Goal: Transaction & Acquisition: Purchase product/service

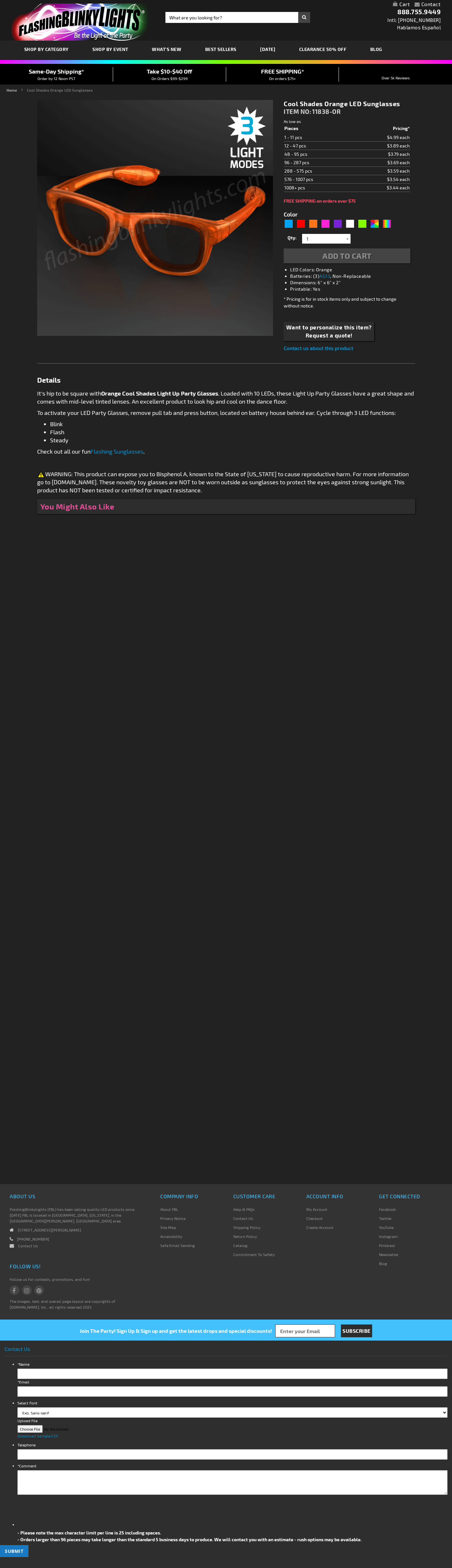
type input "5637"
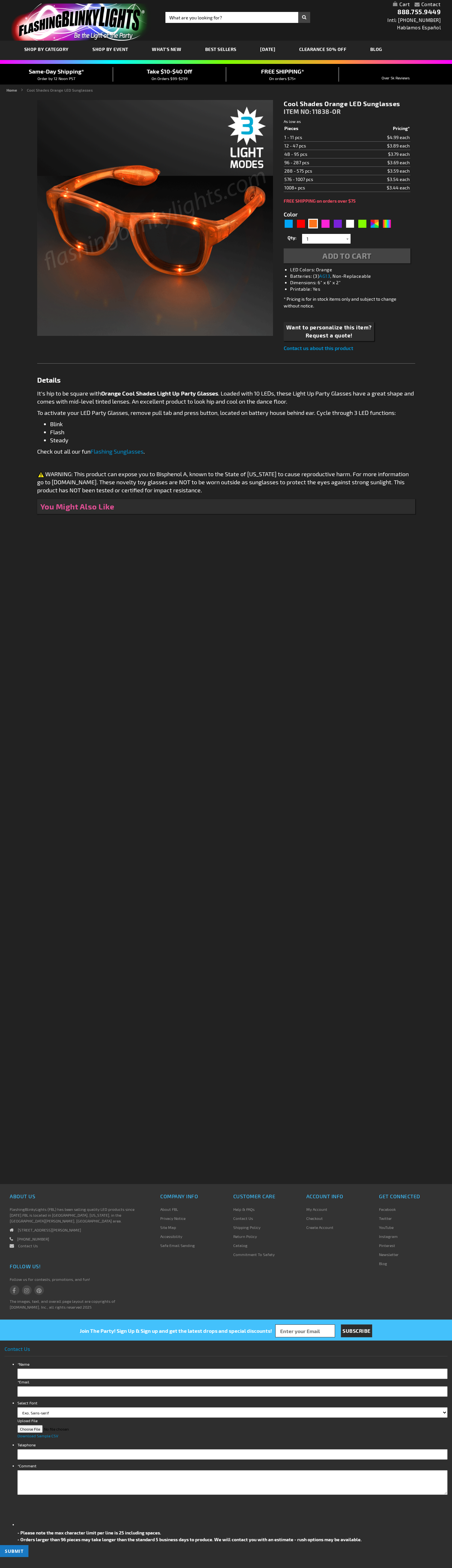
type input "5637"
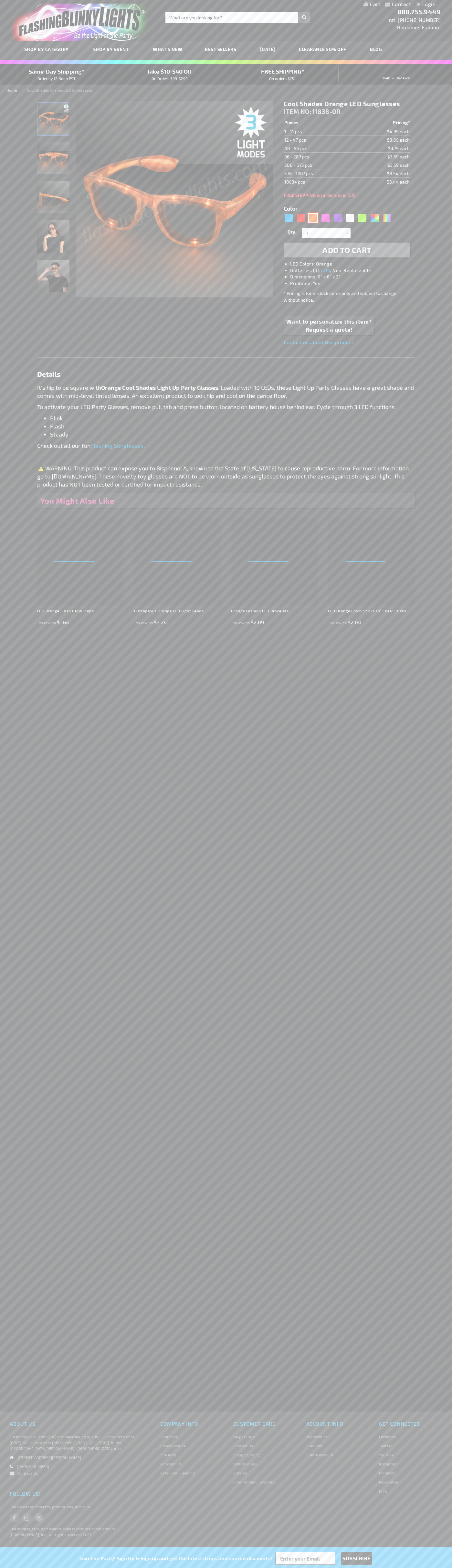
click at [313, 218] on div "Orange" at bounding box center [312, 217] width 9 height 9
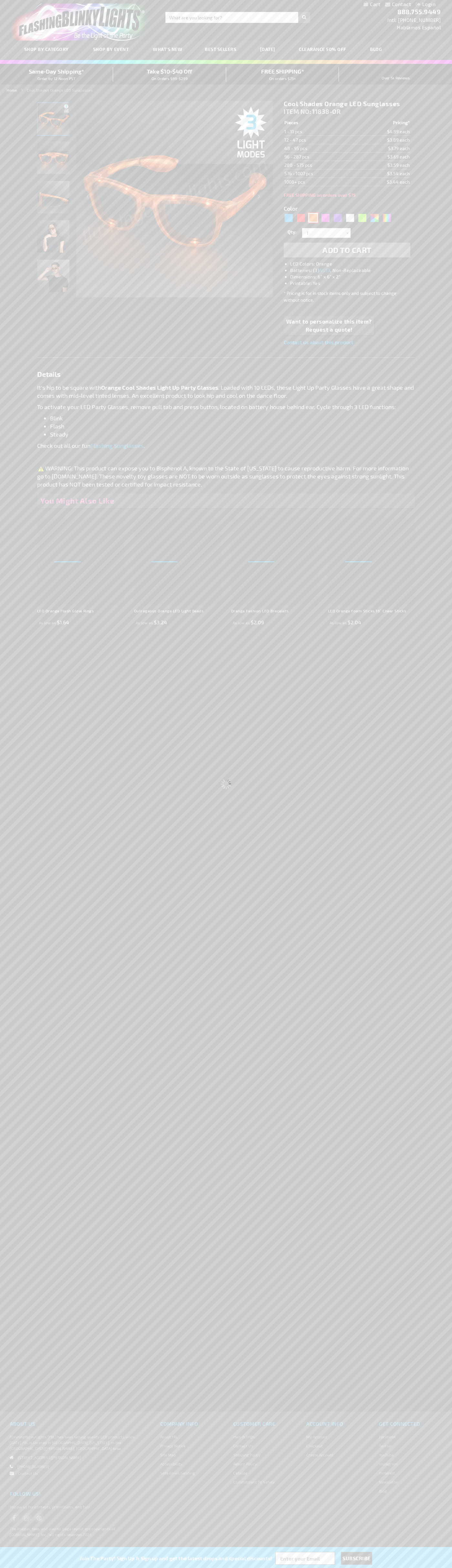
select select
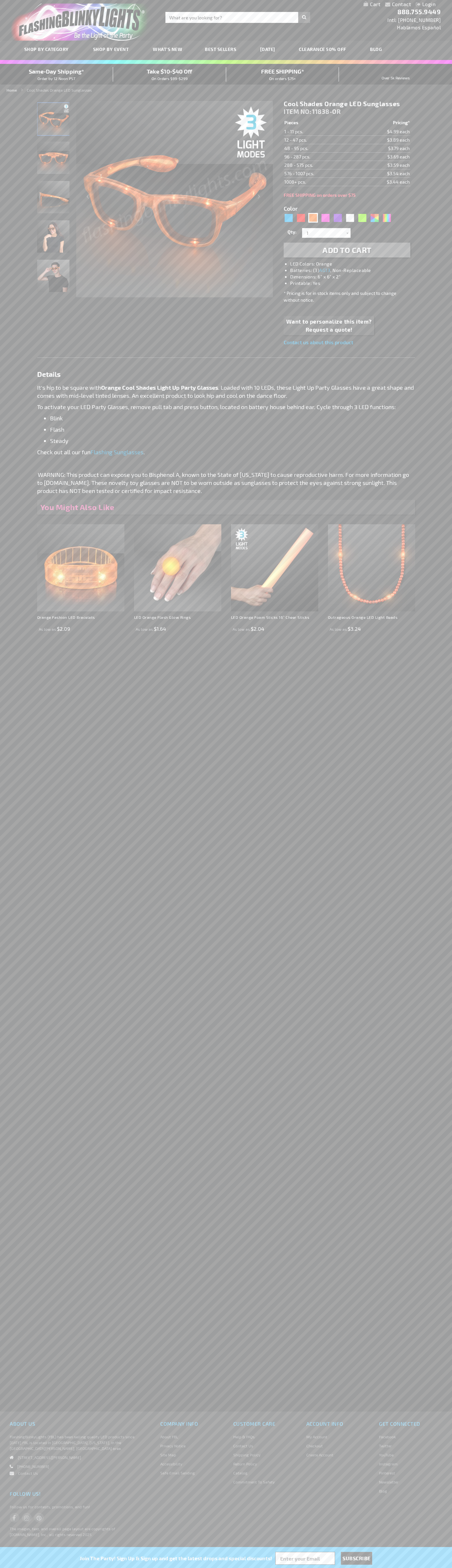
click at [347, 250] on span "Add to Cart" at bounding box center [347, 250] width 49 height 9
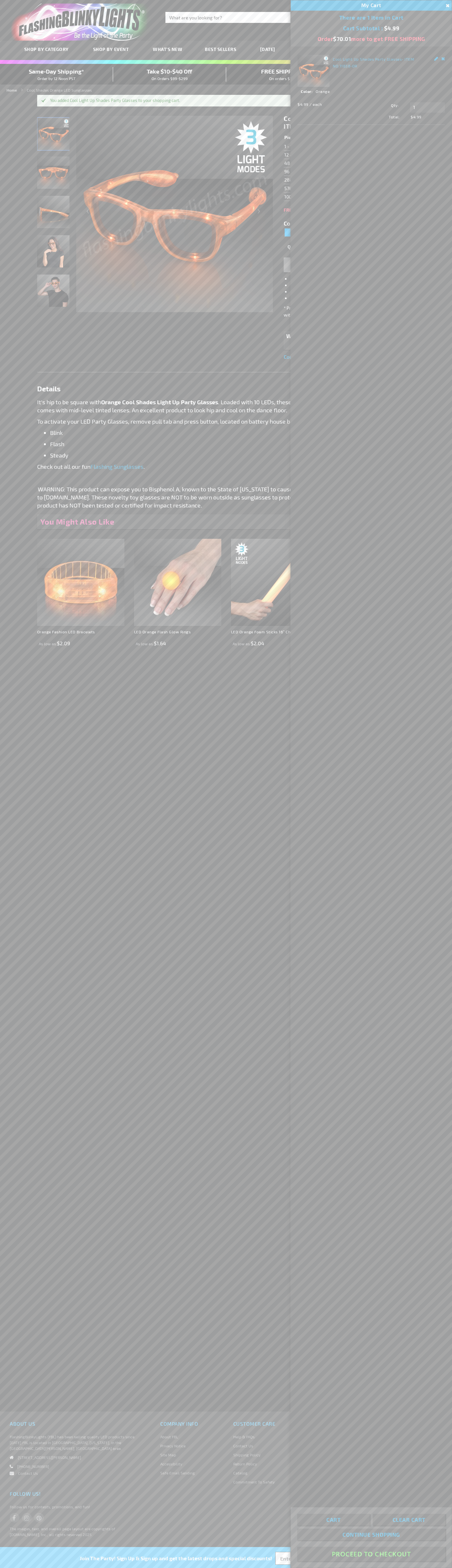
click at [371, 1554] on button "Proceed To Checkout" at bounding box center [371, 1554] width 148 height 14
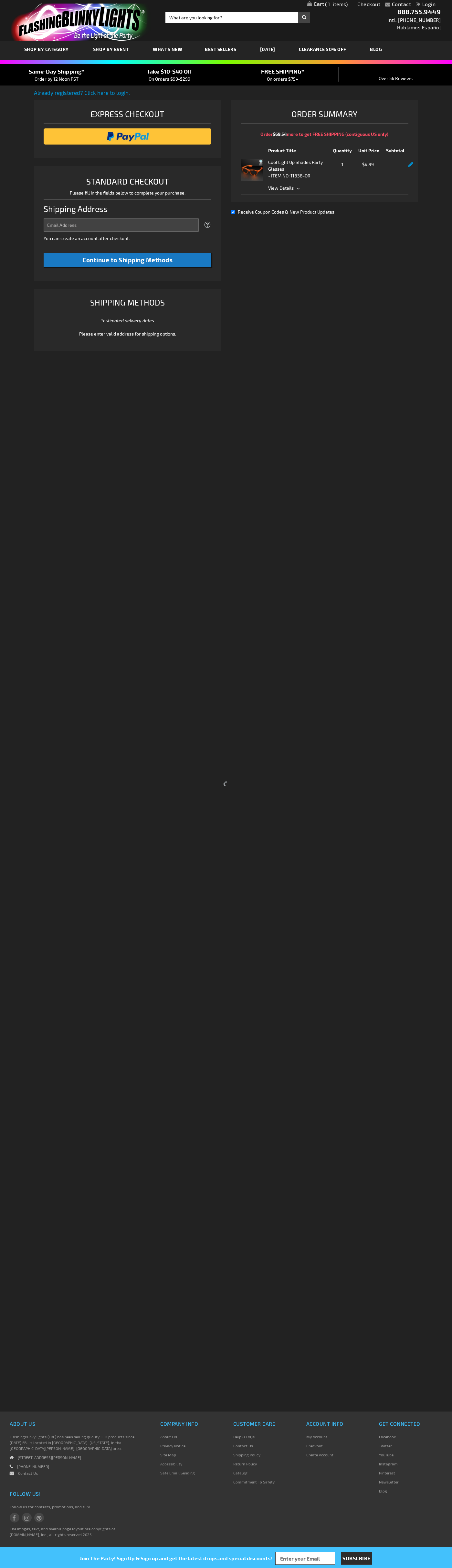
select select "US"
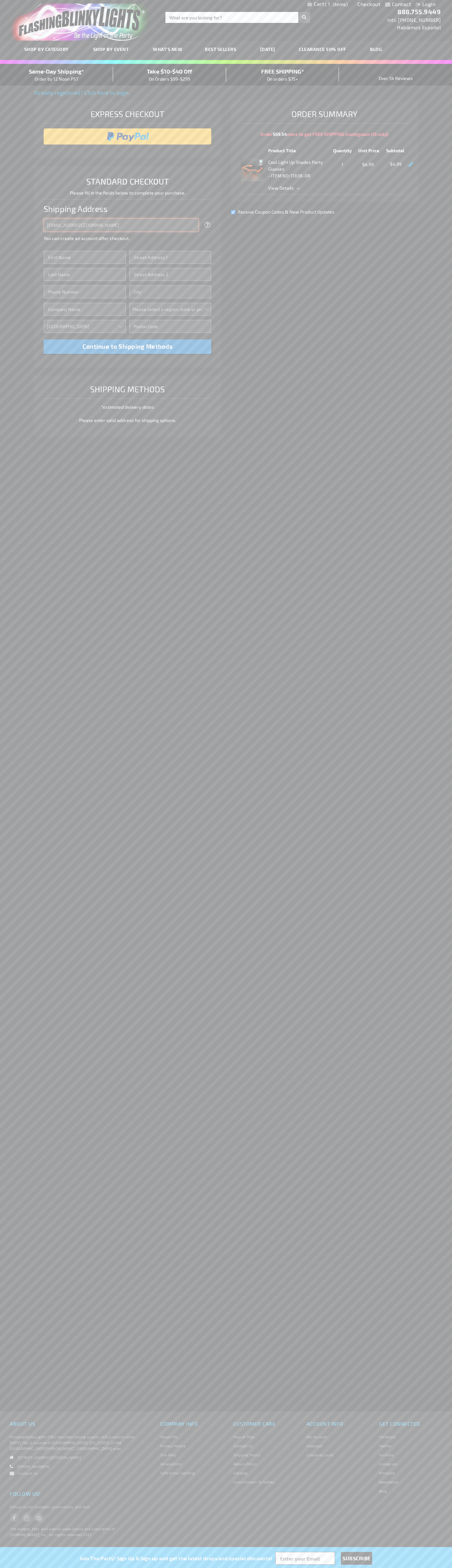
type input "johnsmith005@storebotmail.joonix.net"
type input "John"
type input "401 North Tryon Street"
type input "First floor"
type input "charlotte"
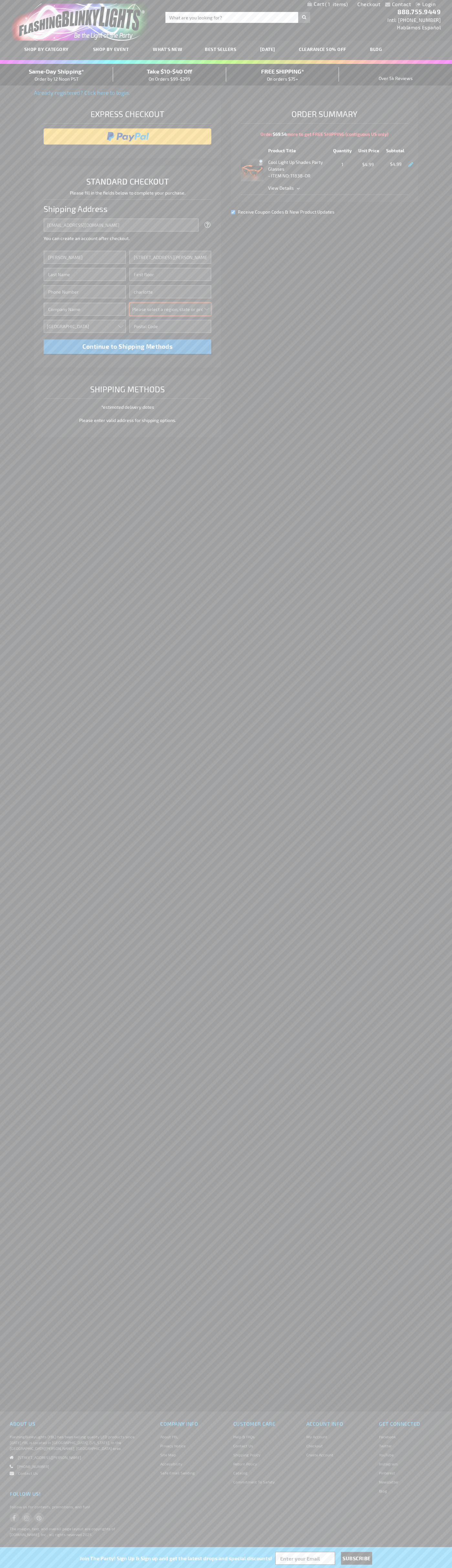
select select "44"
type input "28202"
type input "Smith"
type input "6502530000"
type input "John Smith"
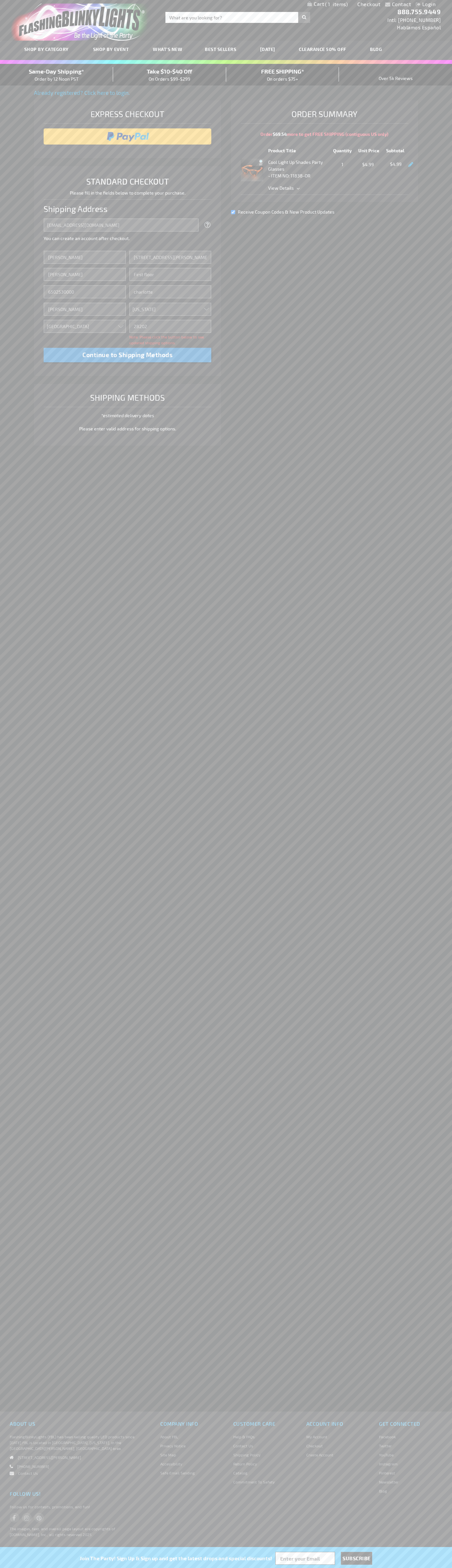
click at [56, 75] on div "Same-Day Shipping* Order by 12 Noon PST" at bounding box center [56, 74] width 113 height 15
click at [128, 136] on input "image" at bounding box center [128, 136] width 162 height 13
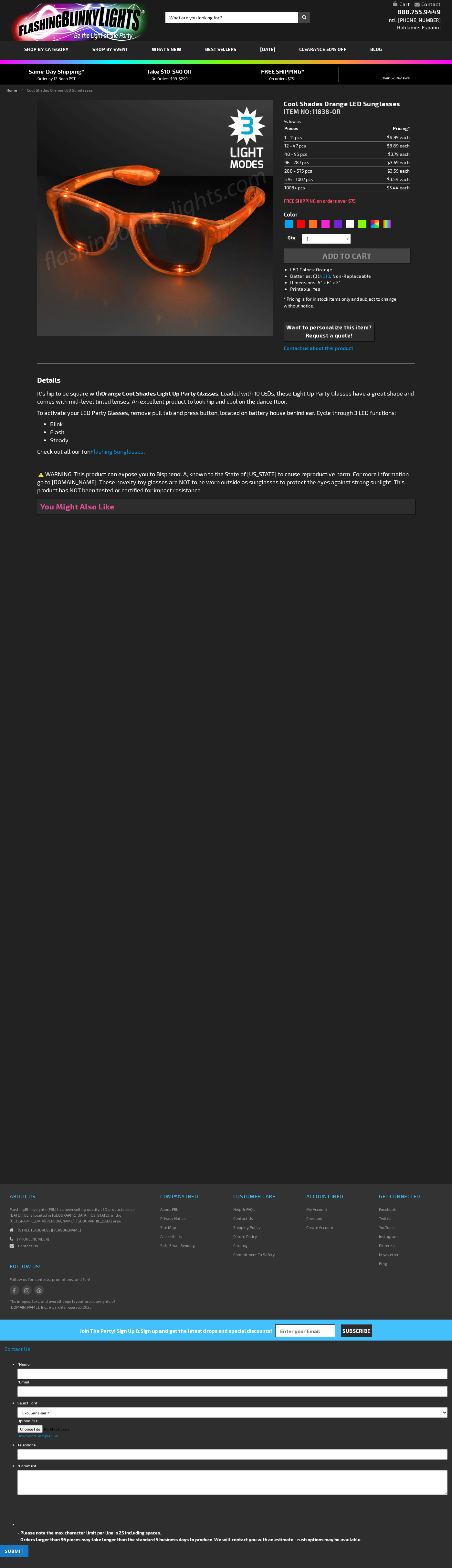
type input "5637"
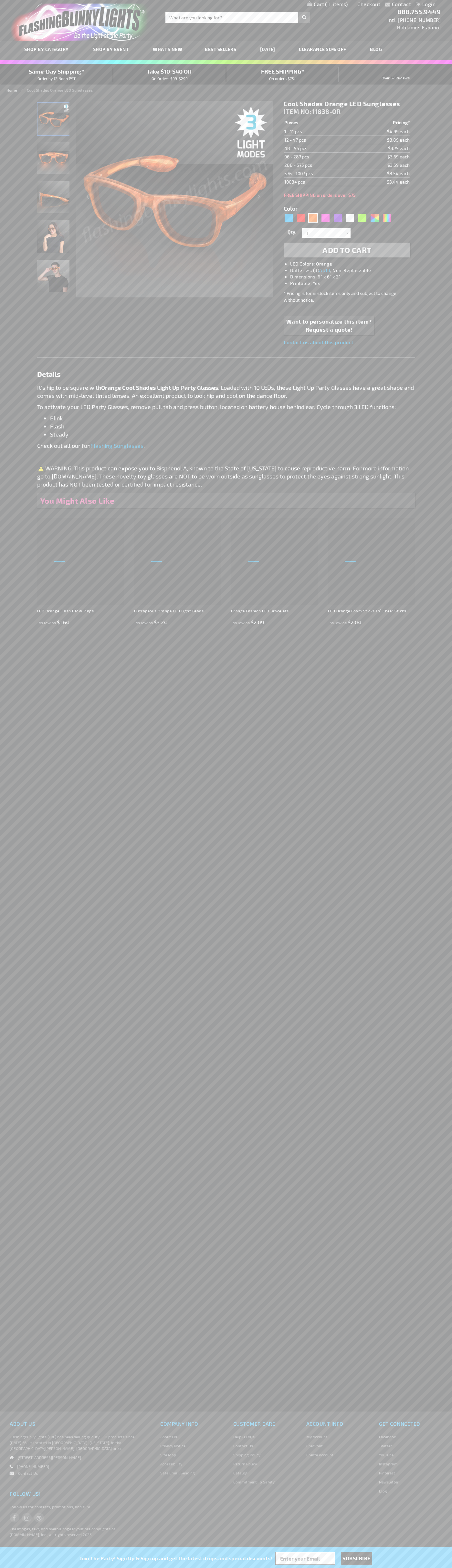
click at [327, 4] on span "1" at bounding box center [336, 4] width 23 height 6
